Goal: Task Accomplishment & Management: Complete application form

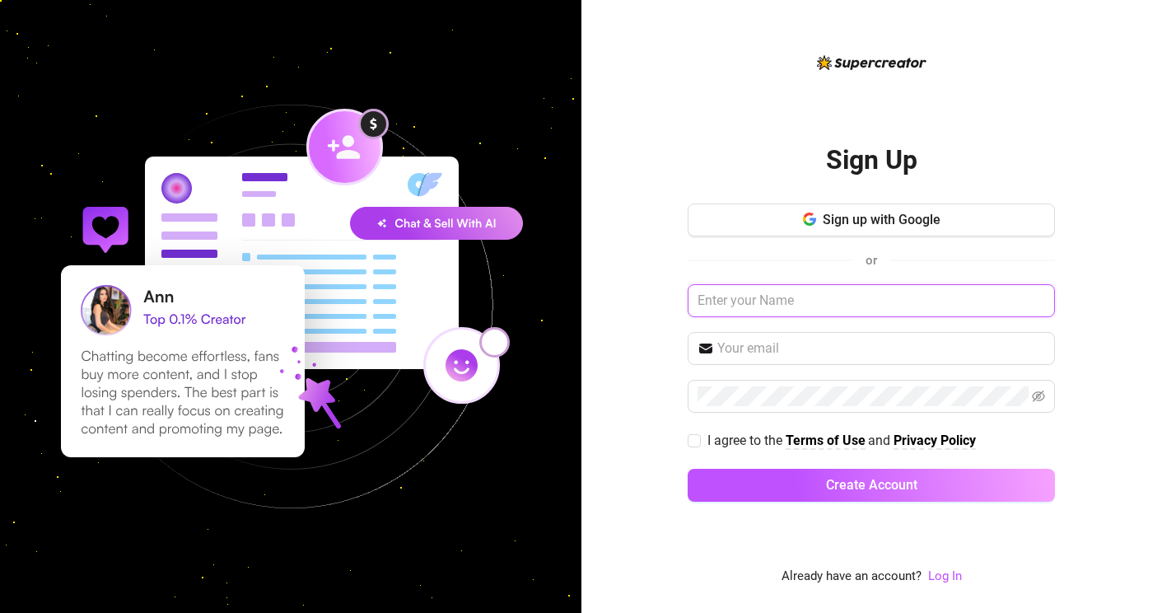
click at [756, 303] on input "text" at bounding box center [871, 300] width 367 height 33
click at [880, 216] on span "Sign up with Google" at bounding box center [882, 220] width 118 height 16
click at [859, 228] on button "Sign up with Google" at bounding box center [871, 219] width 367 height 33
click at [1026, 219] on button "Sign up with Google" at bounding box center [871, 219] width 367 height 33
click at [768, 302] on input "text" at bounding box center [871, 300] width 367 height 33
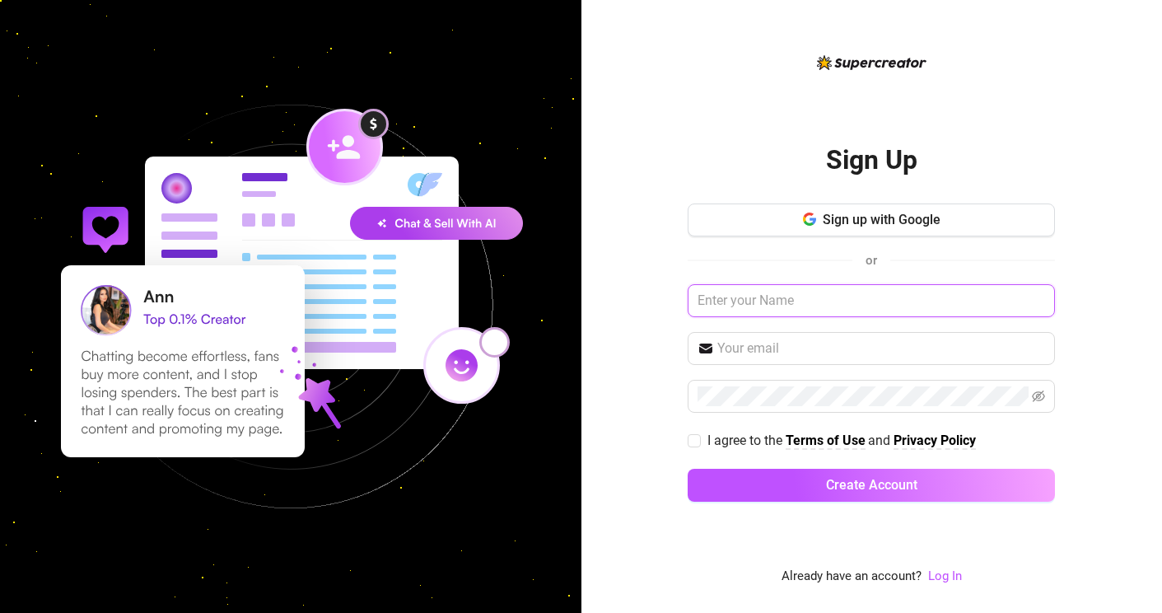
click at [1039, 300] on input "text" at bounding box center [871, 300] width 367 height 33
type input "Sin"
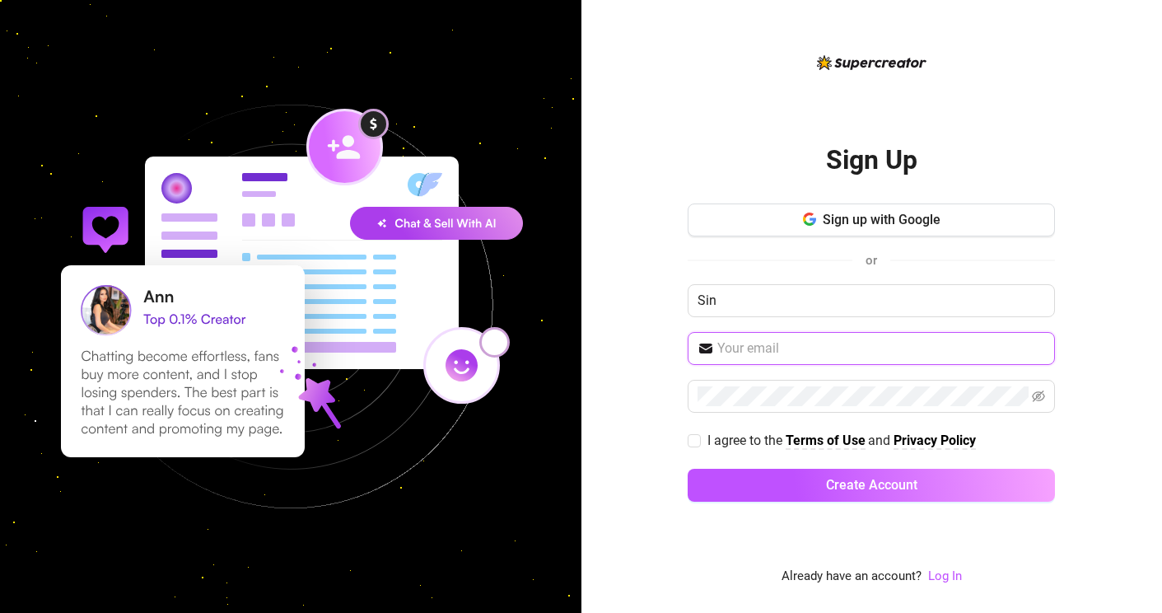
click at [764, 352] on input "text" at bounding box center [882, 349] width 328 height 20
type input "[EMAIL_ADDRESS][DOMAIN_NAME]"
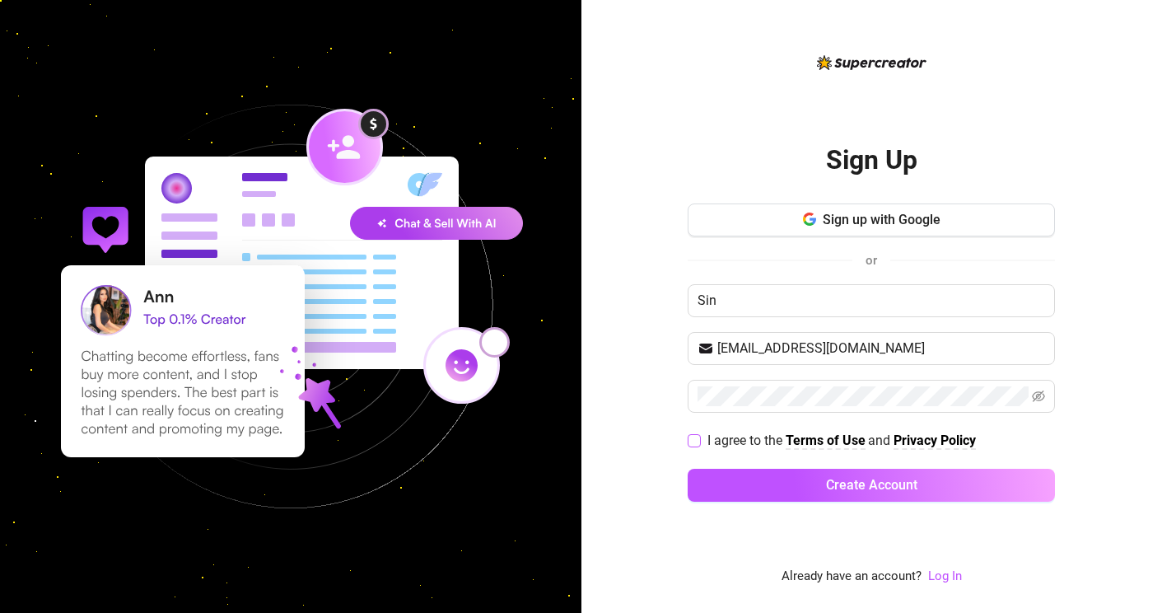
click at [700, 440] on span at bounding box center [694, 440] width 13 height 13
click at [699, 440] on input "I agree to the Terms of Use and Privacy Policy" at bounding box center [694, 440] width 12 height 12
checkbox input "true"
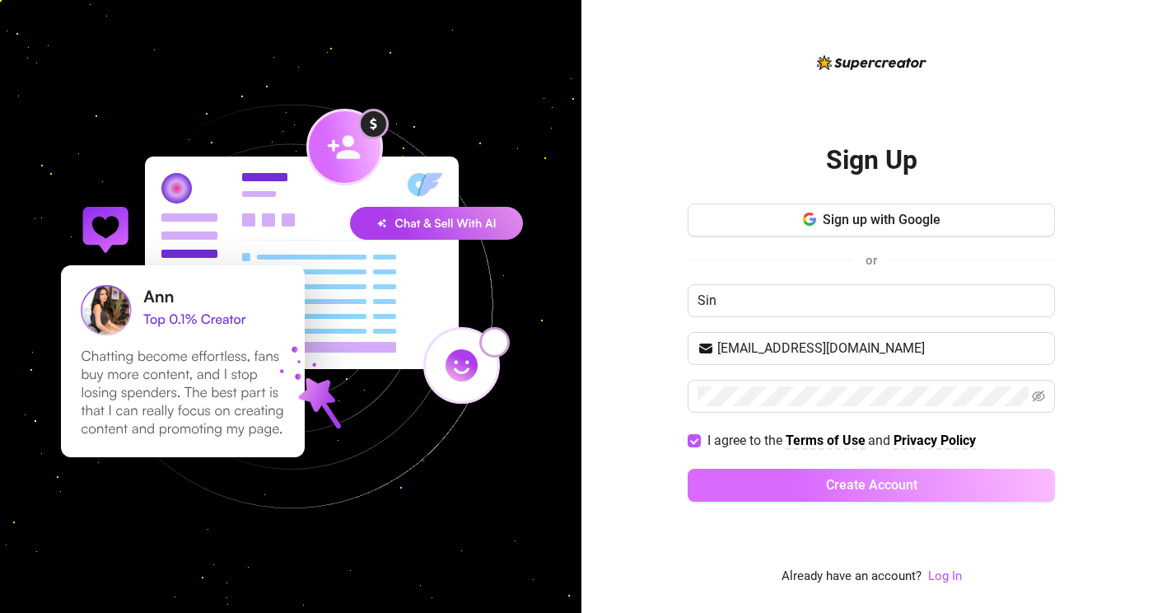
click at [788, 482] on button "Create Account" at bounding box center [871, 485] width 367 height 33
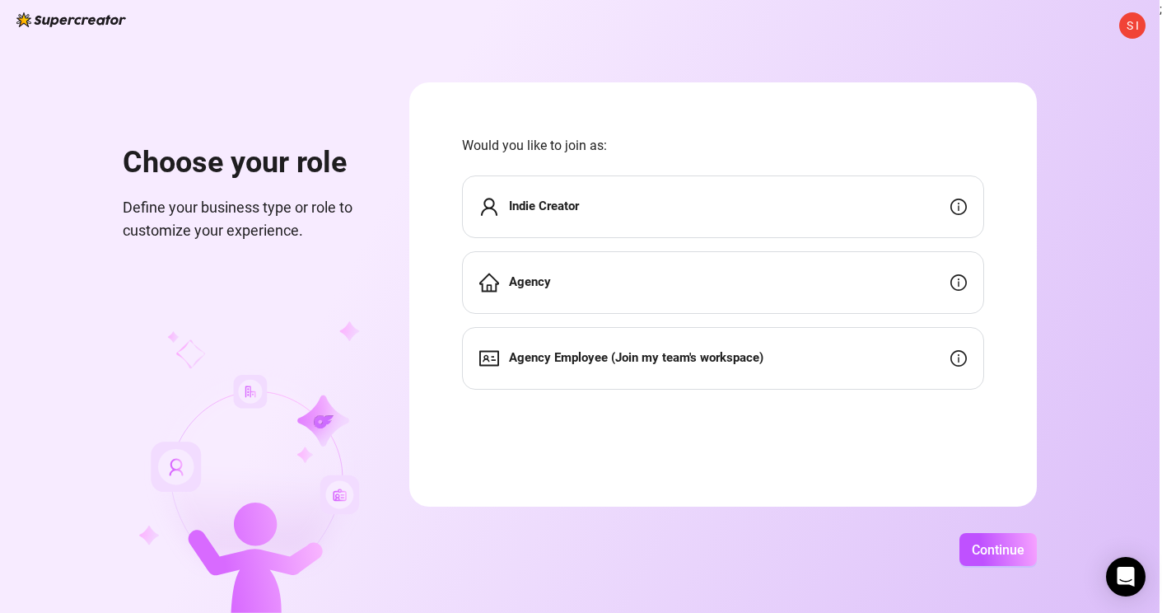
click at [676, 358] on strong "Agency Employee (Join my team's workspace)" at bounding box center [636, 357] width 255 height 15
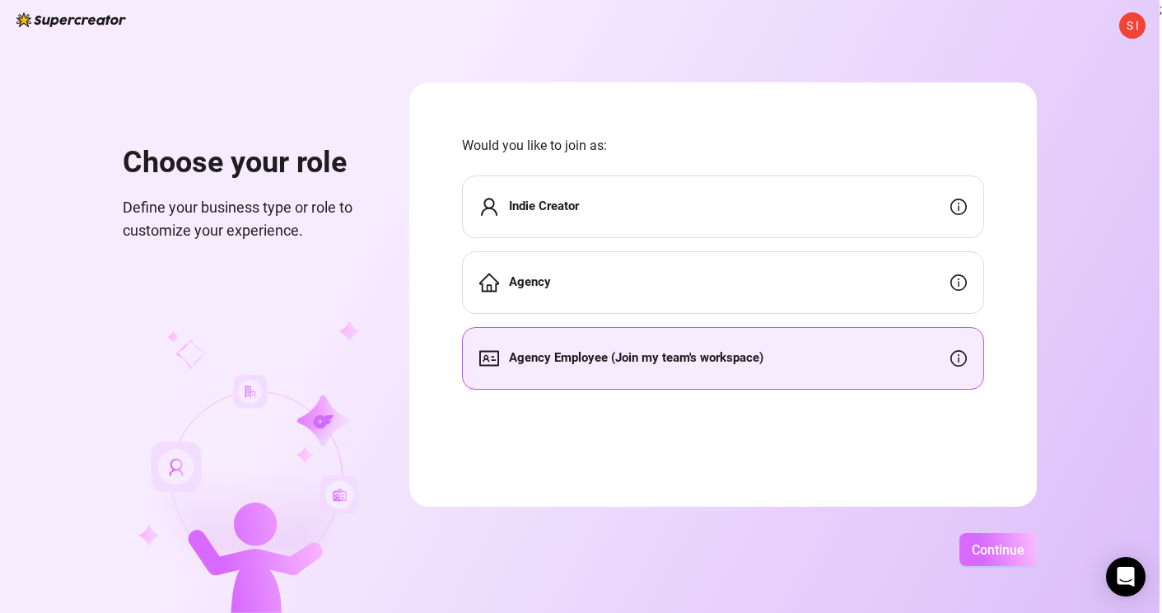
click at [1025, 544] on span "Continue" at bounding box center [998, 550] width 53 height 16
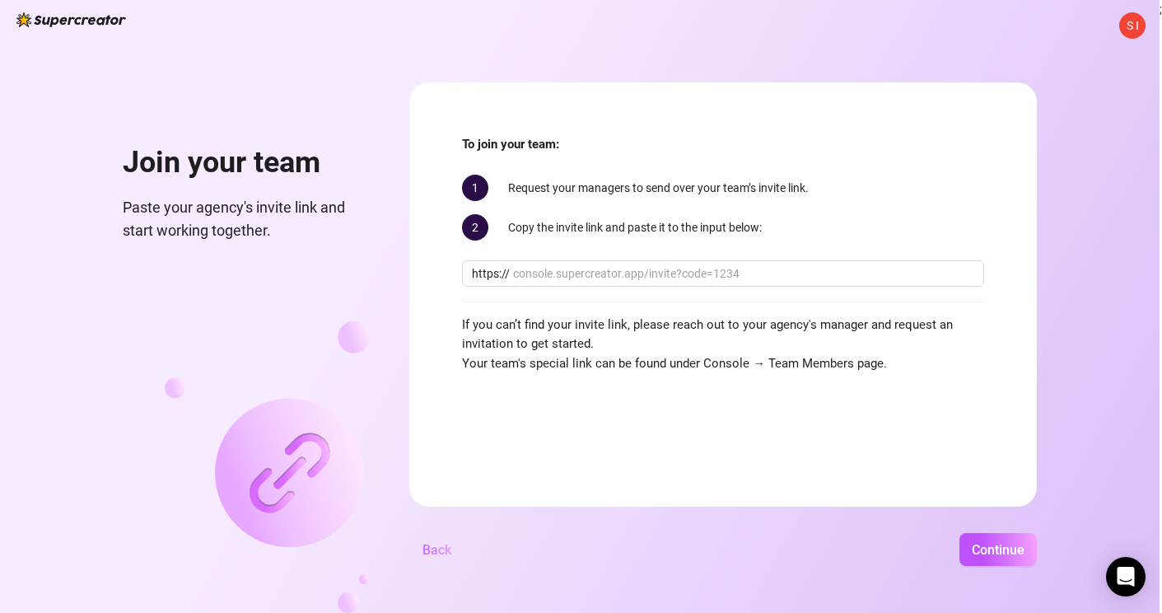
click at [451, 550] on span "Back" at bounding box center [437, 550] width 29 height 16
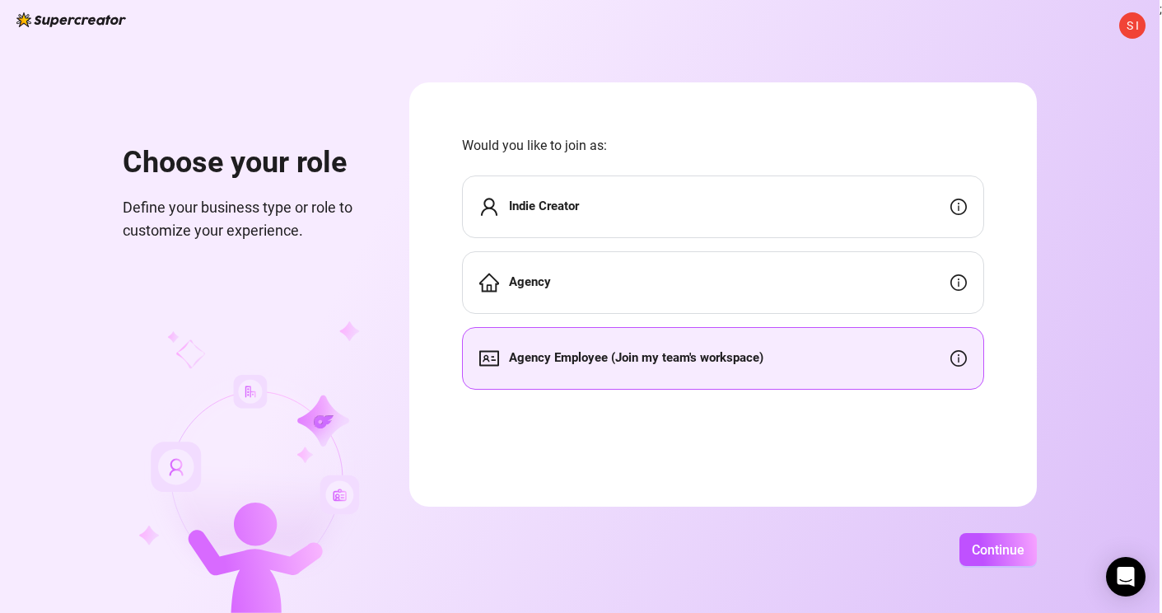
click at [571, 205] on strong "Indie Creator" at bounding box center [544, 206] width 70 height 15
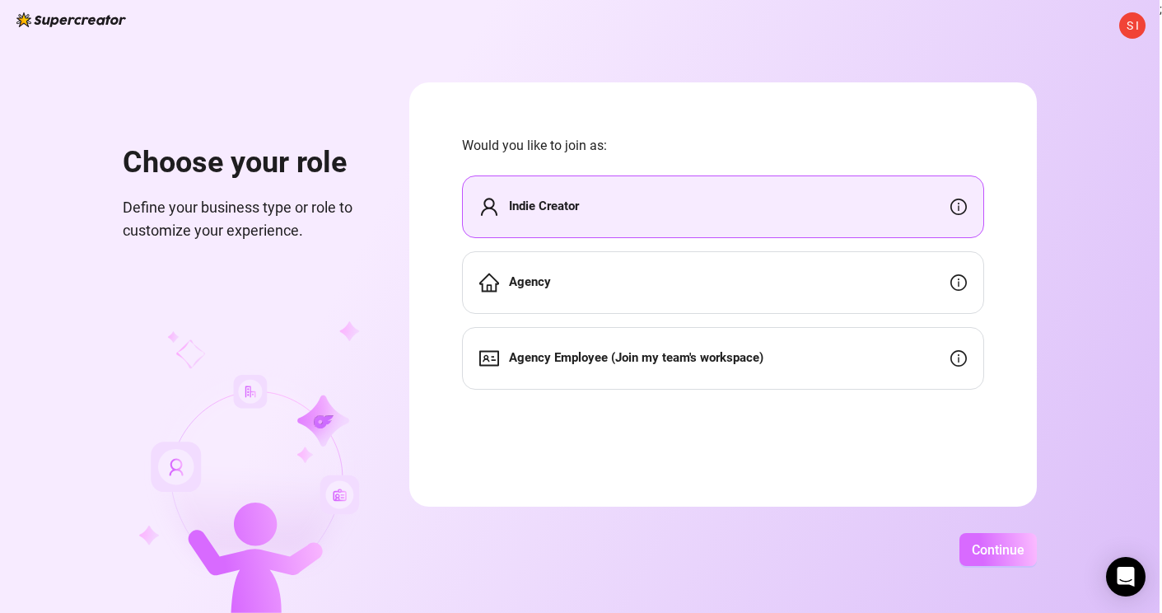
click at [1025, 554] on span "Continue" at bounding box center [998, 550] width 53 height 16
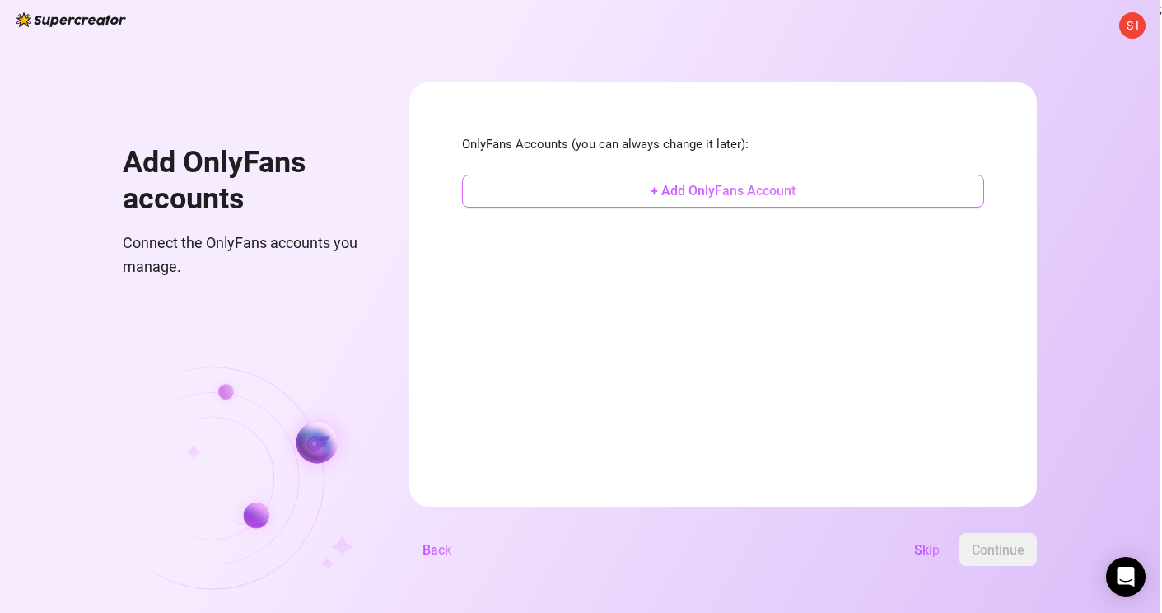
click at [775, 185] on span "+ Add OnlyFans Account" at bounding box center [723, 191] width 145 height 16
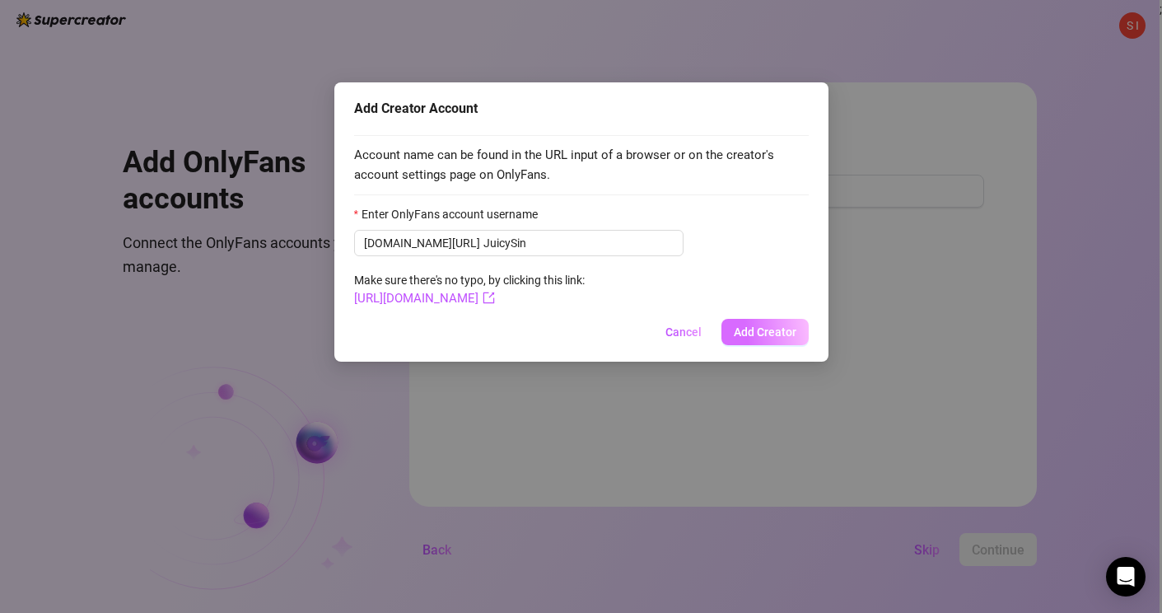
type input "JuicySin"
click at [755, 325] on span "Add Creator" at bounding box center [765, 331] width 63 height 13
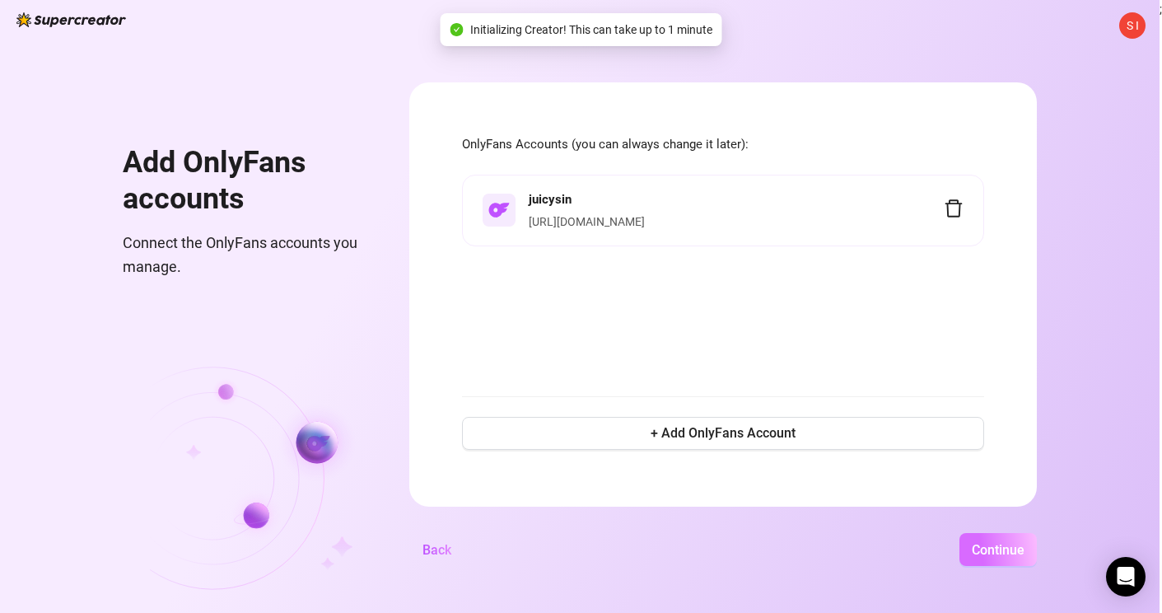
click at [1025, 554] on span "Continue" at bounding box center [998, 550] width 53 height 16
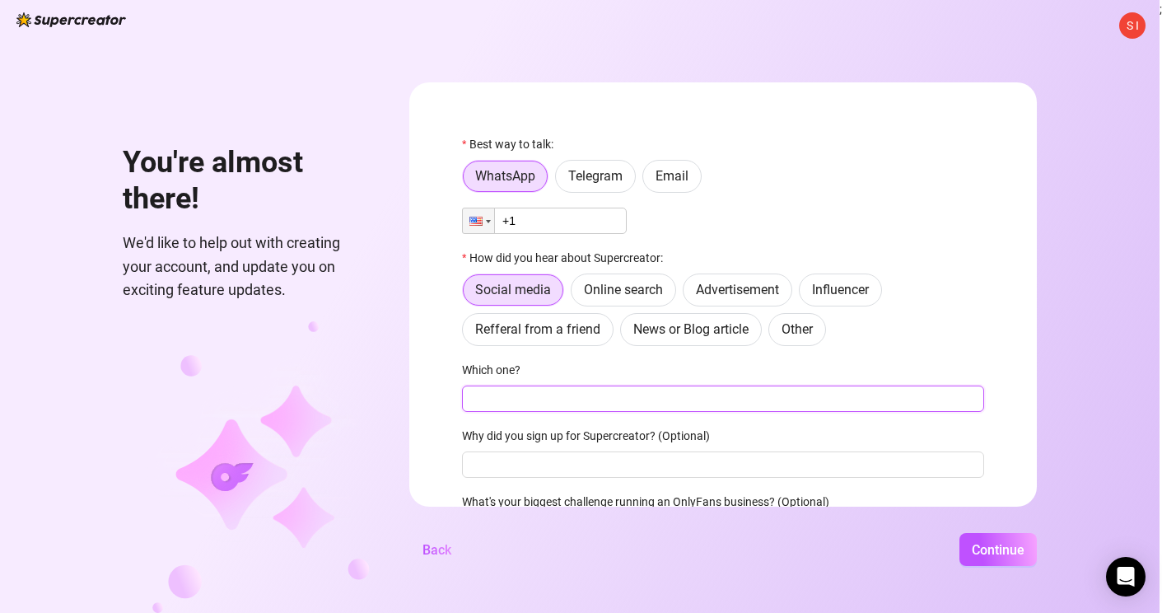
click at [591, 400] on input "Which one?" at bounding box center [723, 399] width 522 height 26
click at [663, 292] on span "Online search" at bounding box center [623, 290] width 79 height 16
click at [576, 294] on input "Online search" at bounding box center [576, 294] width 0 height 0
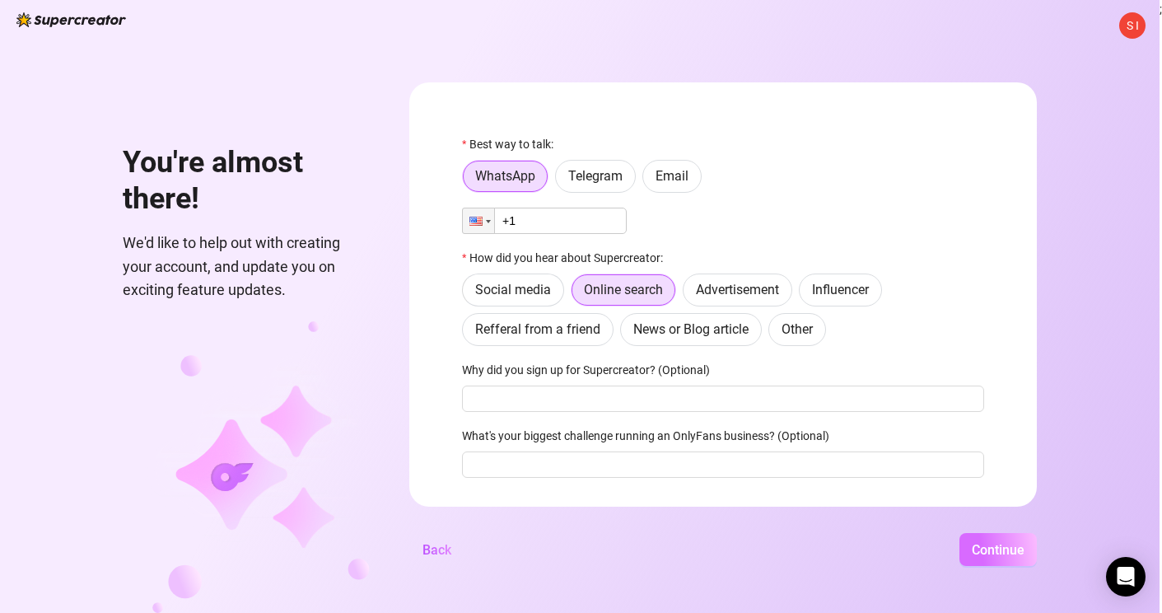
click at [1025, 543] on span "Continue" at bounding box center [998, 550] width 53 height 16
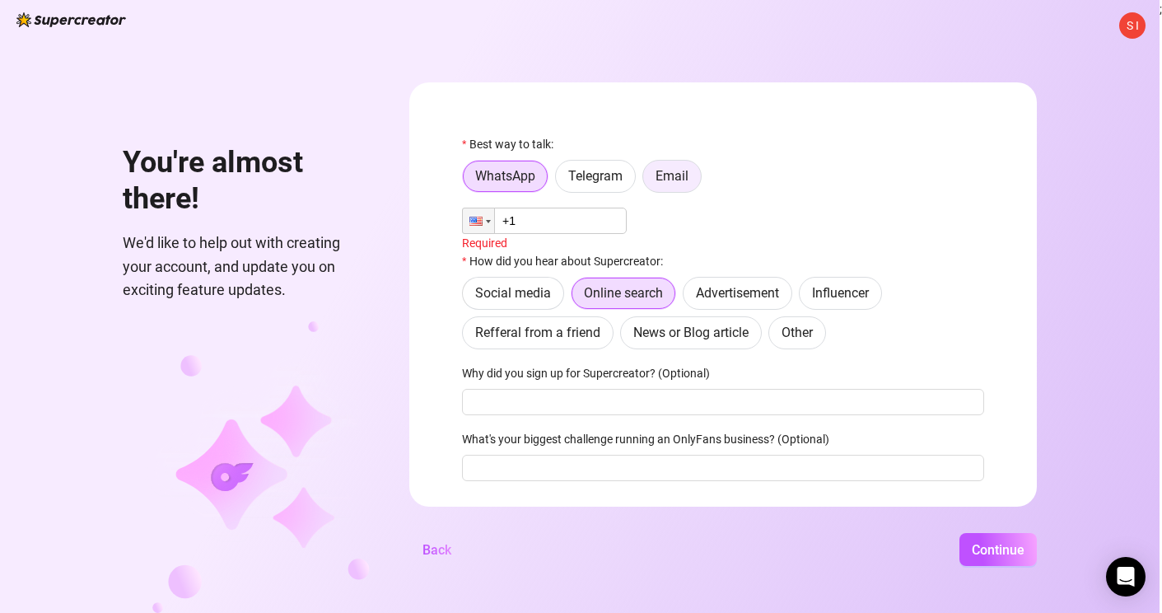
click at [689, 173] on span "Email" at bounding box center [672, 176] width 33 height 16
click at [648, 180] on input "Email" at bounding box center [648, 180] width 0 height 0
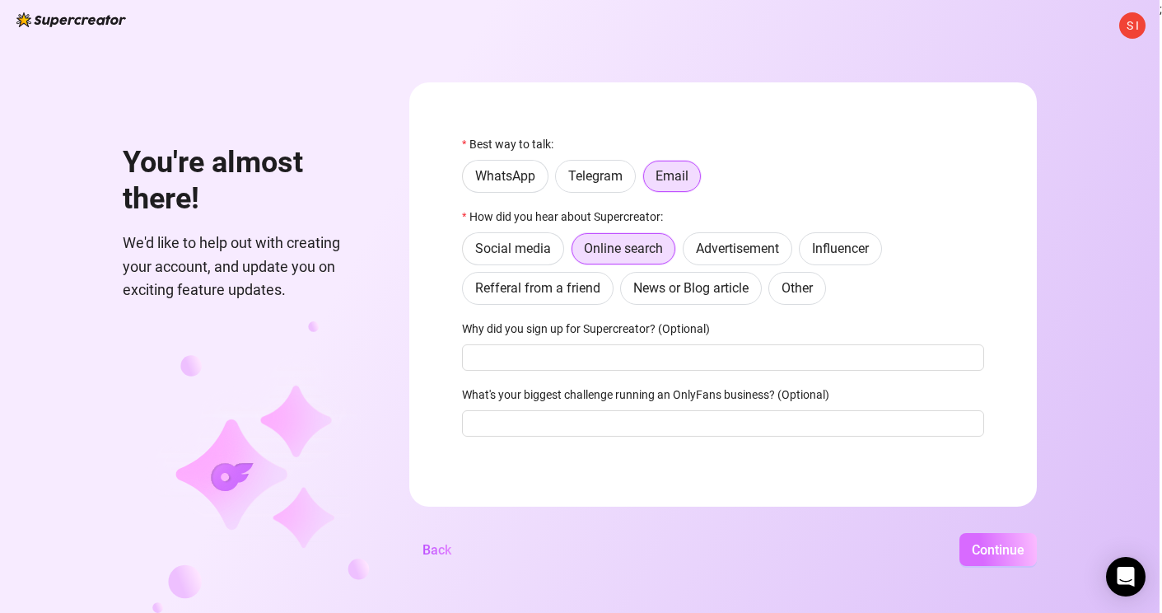
click at [1025, 542] on span "Continue" at bounding box center [998, 550] width 53 height 16
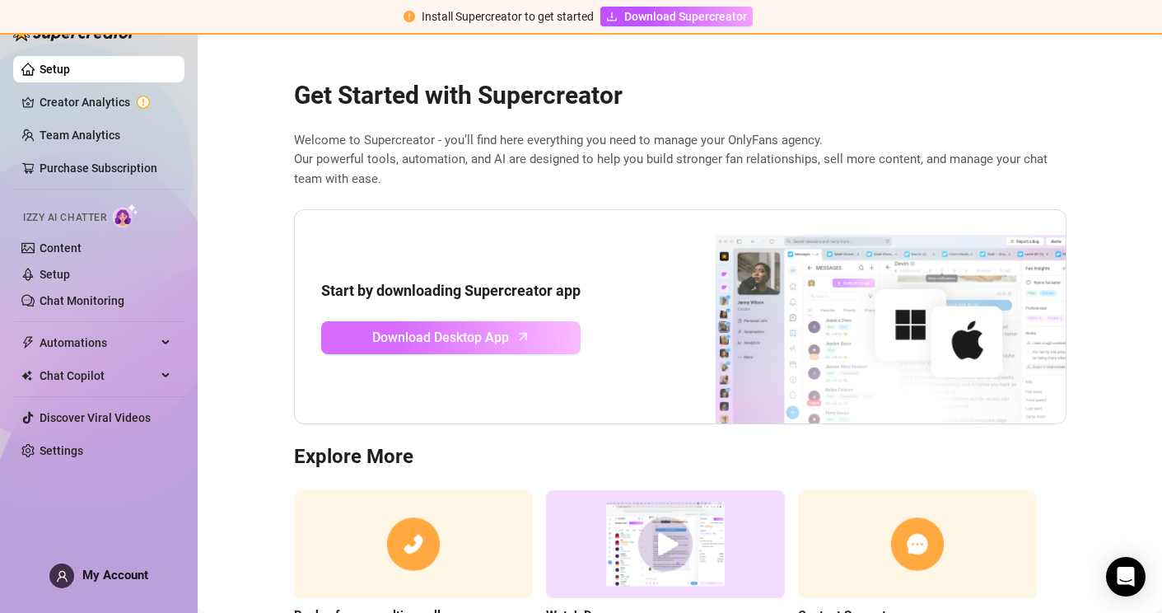
click at [487, 332] on span "Download Desktop App" at bounding box center [440, 337] width 137 height 21
click at [508, 339] on span "Download Desktop App" at bounding box center [440, 337] width 137 height 21
